Goal: Transaction & Acquisition: Subscribe to service/newsletter

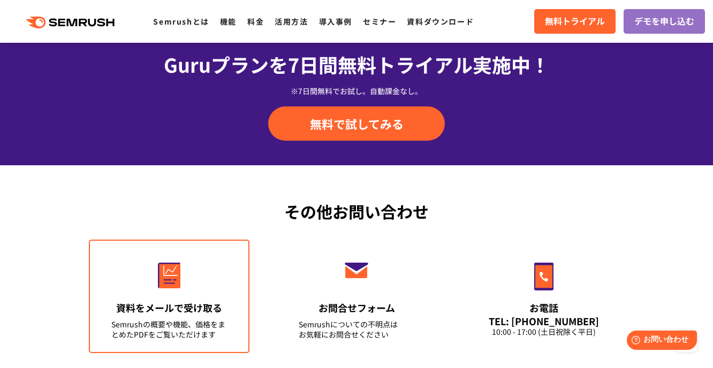
scroll to position [3748, 0]
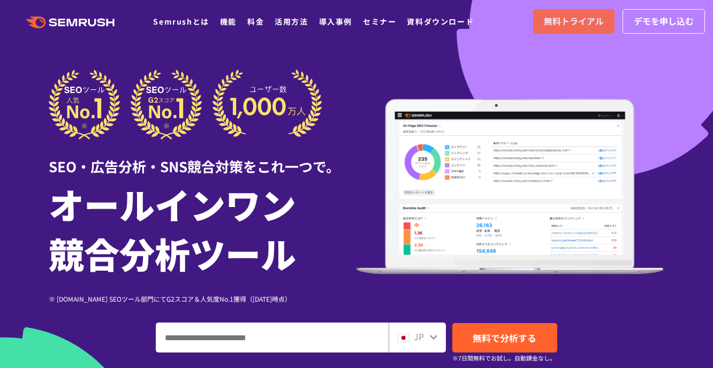
click at [562, 27] on span "無料トライアル" at bounding box center [574, 21] width 60 height 14
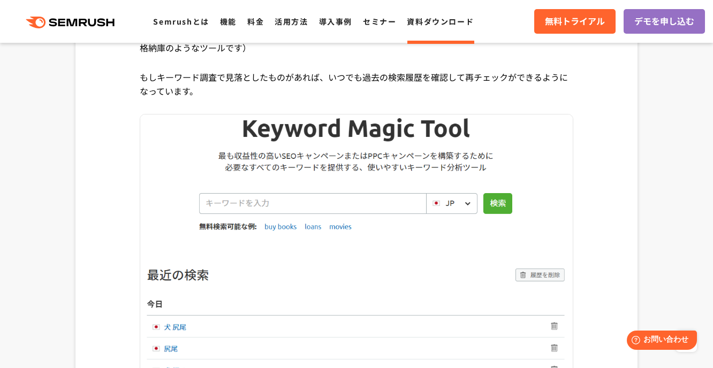
scroll to position [1609, 0]
